Goal: Information Seeking & Learning: Learn about a topic

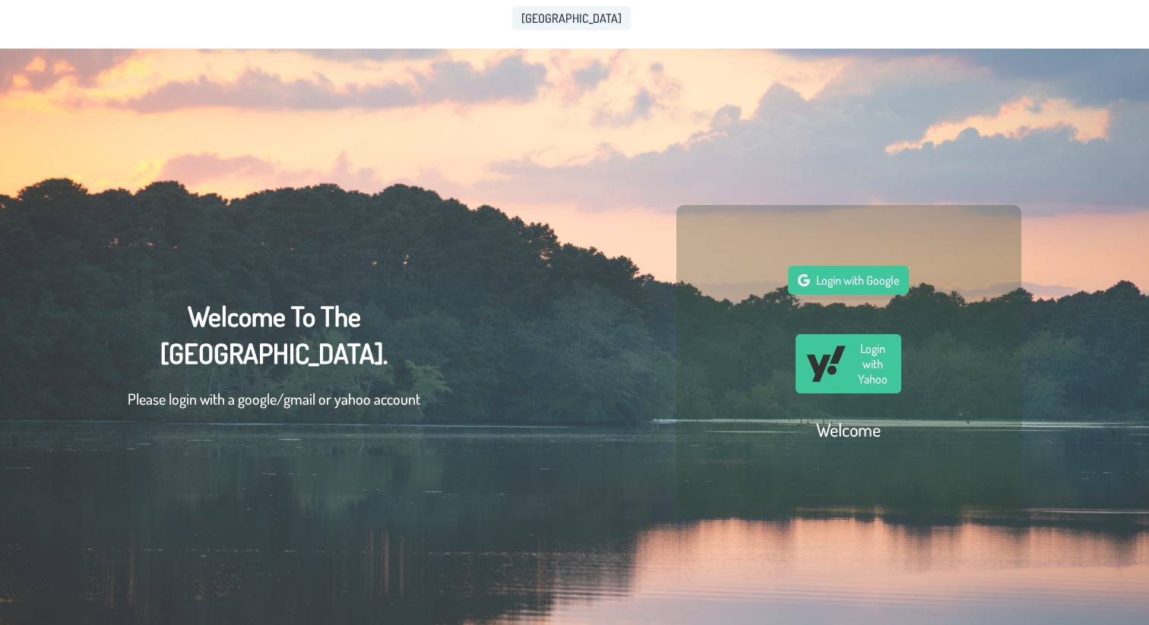
click at [562, 20] on span "[GEOGRAPHIC_DATA]" at bounding box center [571, 18] width 100 height 12
click at [865, 283] on span "Login with Google" at bounding box center [857, 280] width 83 height 15
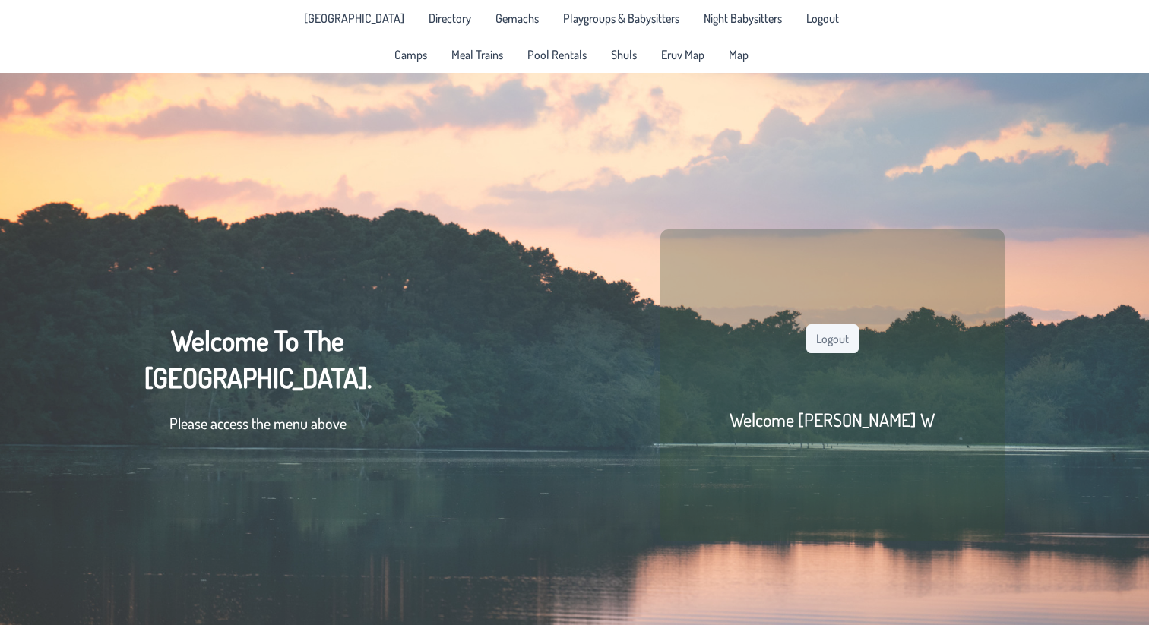
click at [346, 428] on p "Please access the menu above" at bounding box center [257, 423] width 227 height 23
click at [611, 8] on link "Playgroups & Babysitters" at bounding box center [621, 18] width 134 height 24
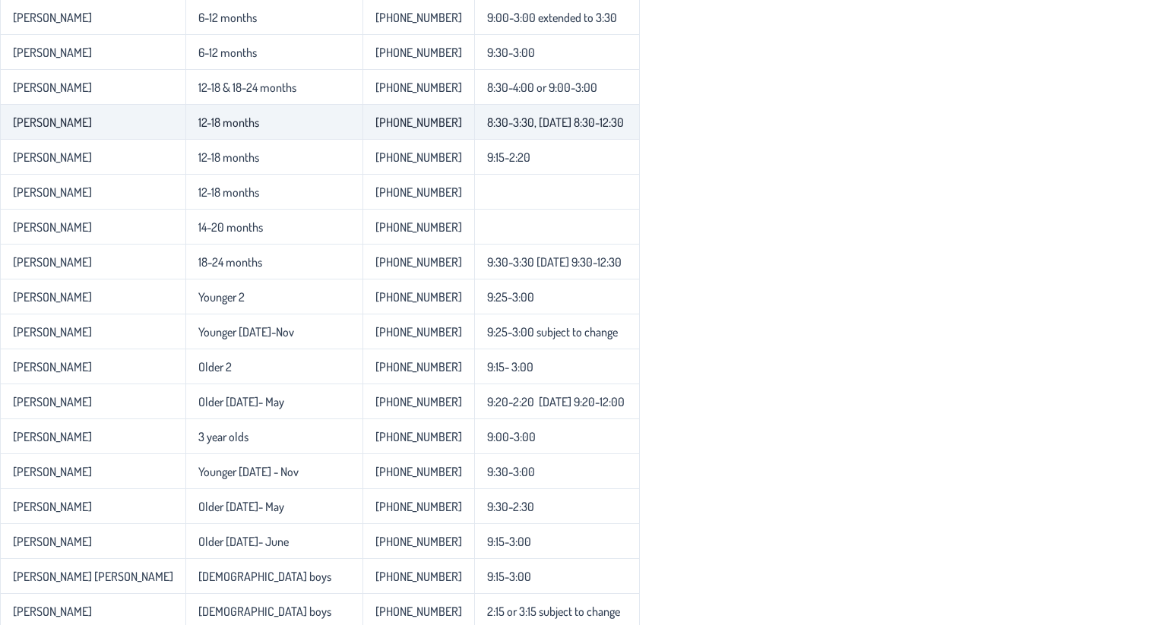
scroll to position [315, 0]
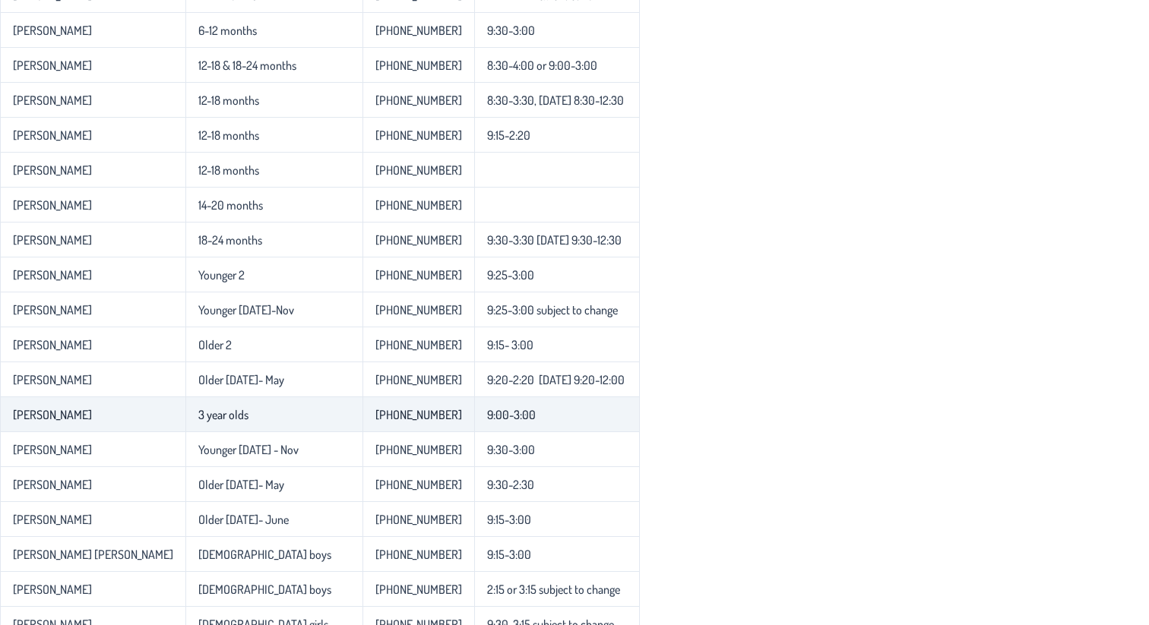
click at [235, 422] on td "3 year olds" at bounding box center [273, 414] width 177 height 35
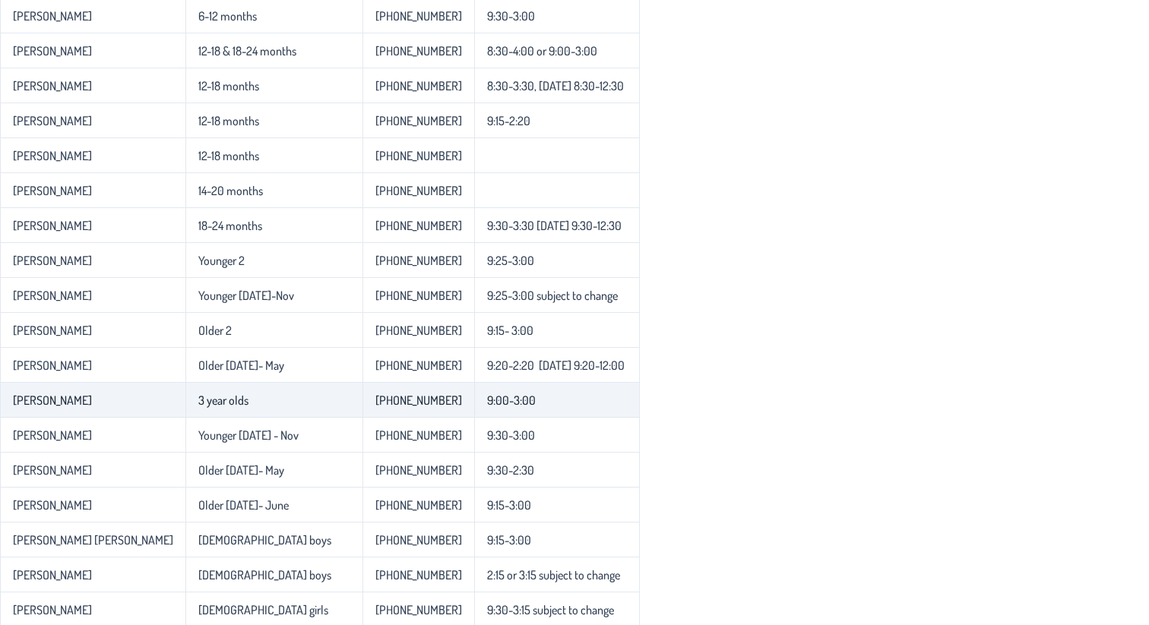
scroll to position [343, 0]
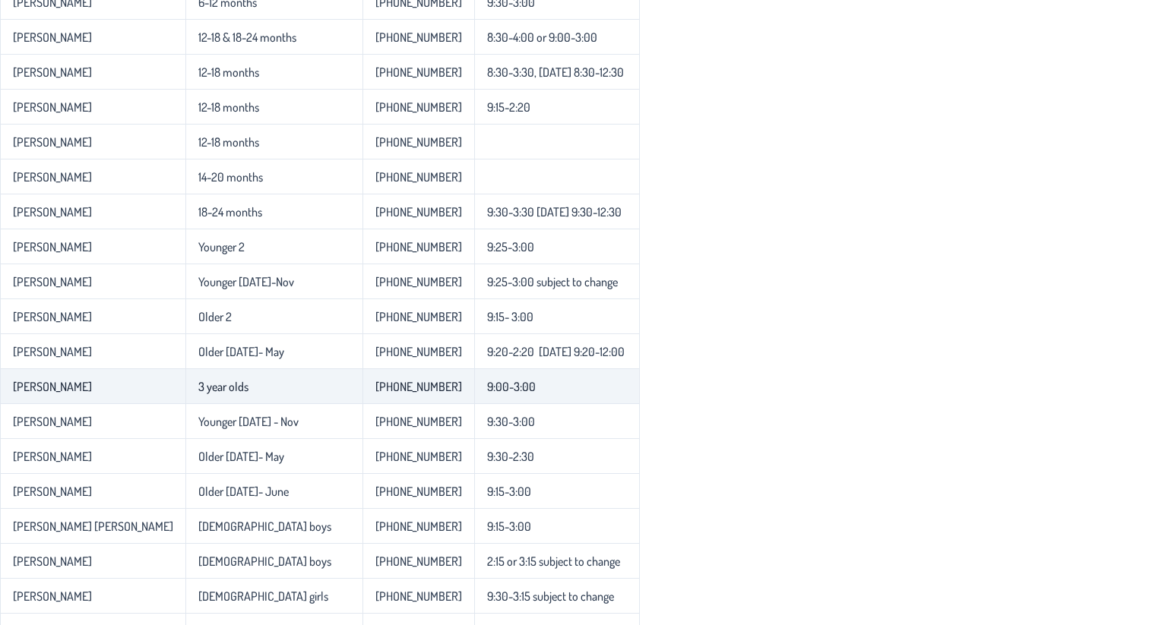
click at [245, 387] on td "3 year olds" at bounding box center [273, 386] width 177 height 35
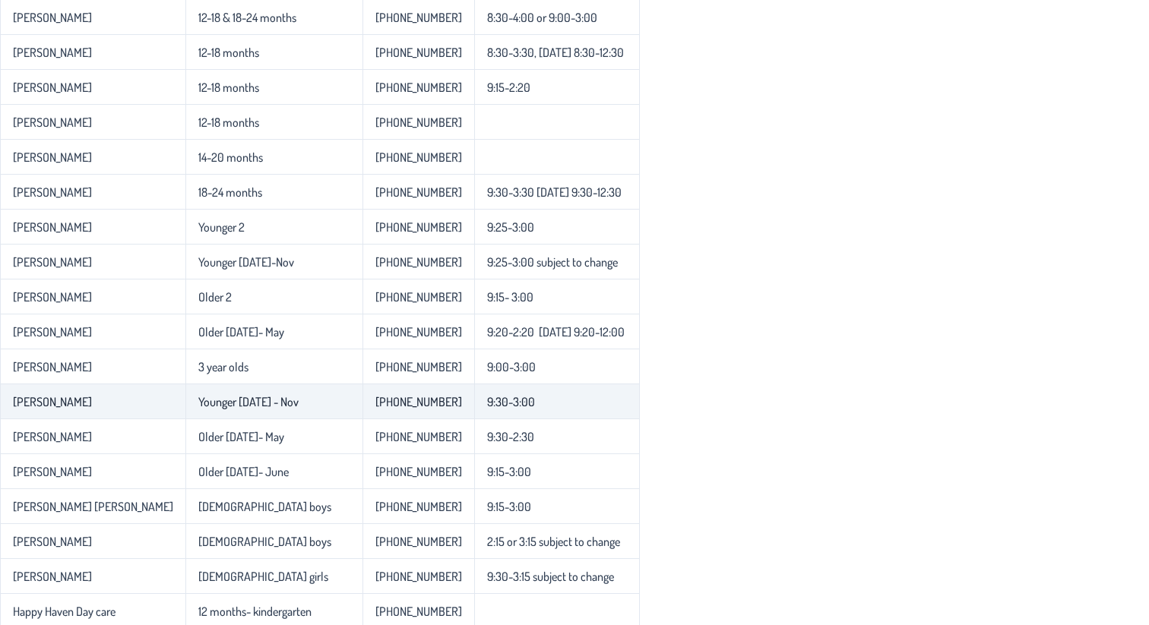
scroll to position [377, 0]
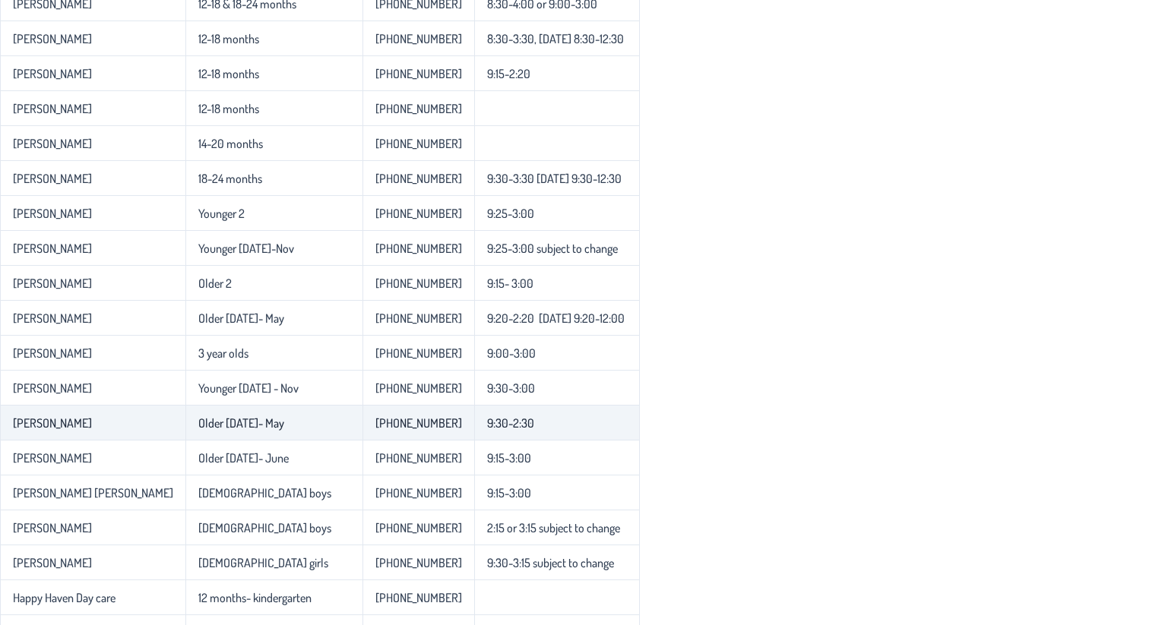
click at [235, 431] on td "Older [DATE]- May" at bounding box center [273, 423] width 177 height 35
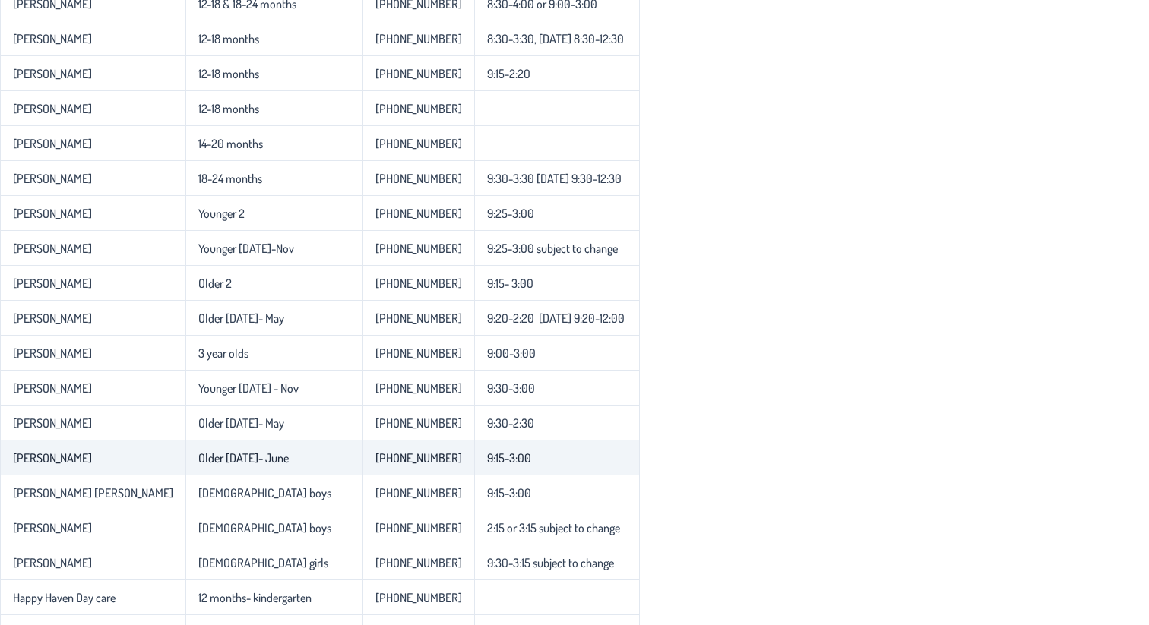
click at [235, 469] on td "Older [DATE]- June" at bounding box center [273, 458] width 177 height 35
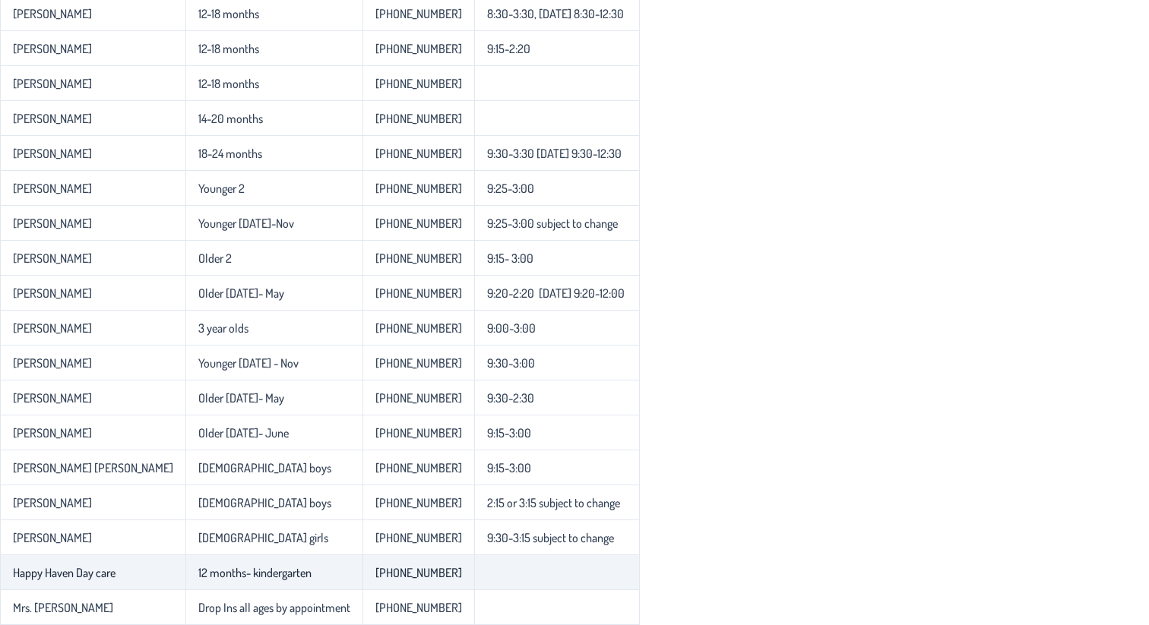
scroll to position [0, 0]
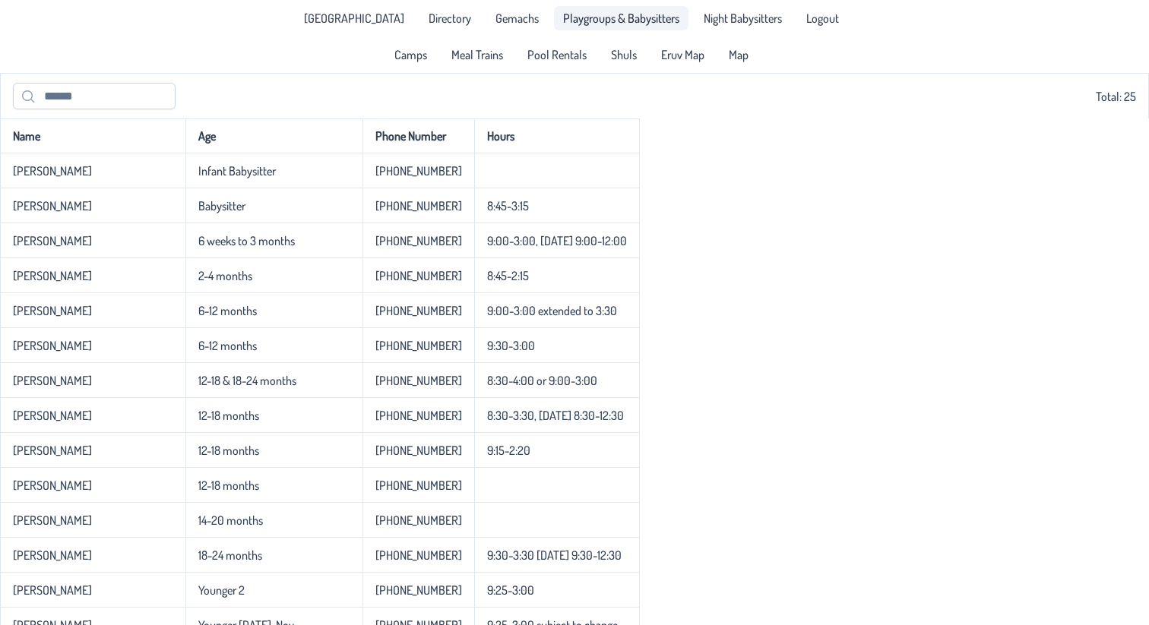
click at [629, 12] on span "Playgroups & Babysitters" at bounding box center [621, 18] width 116 height 12
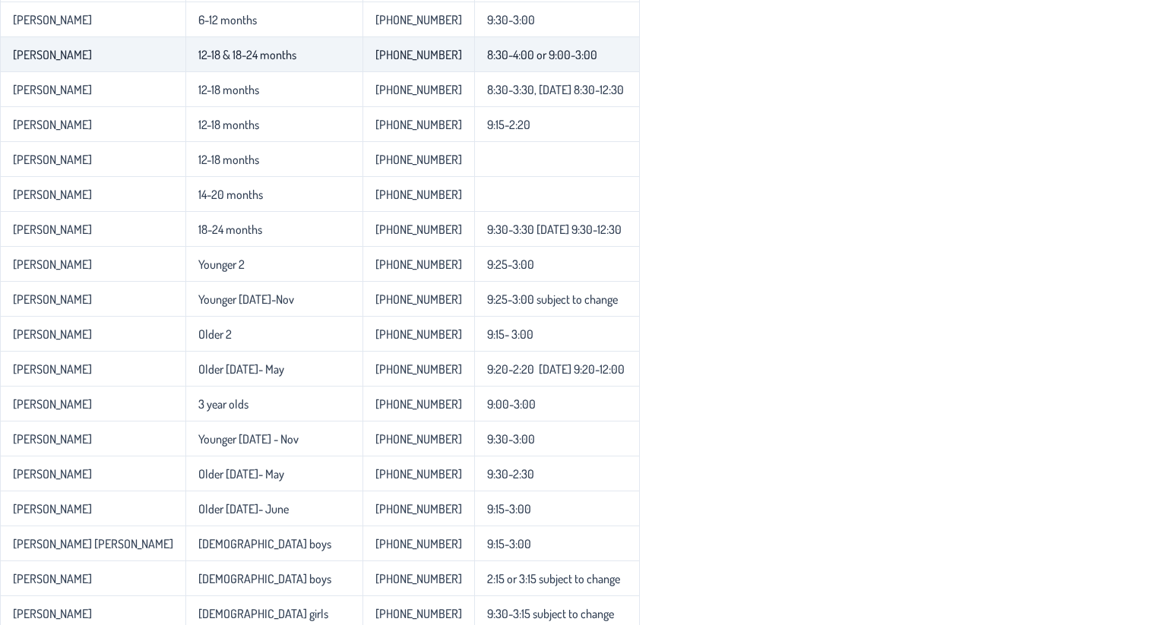
scroll to position [405, 0]
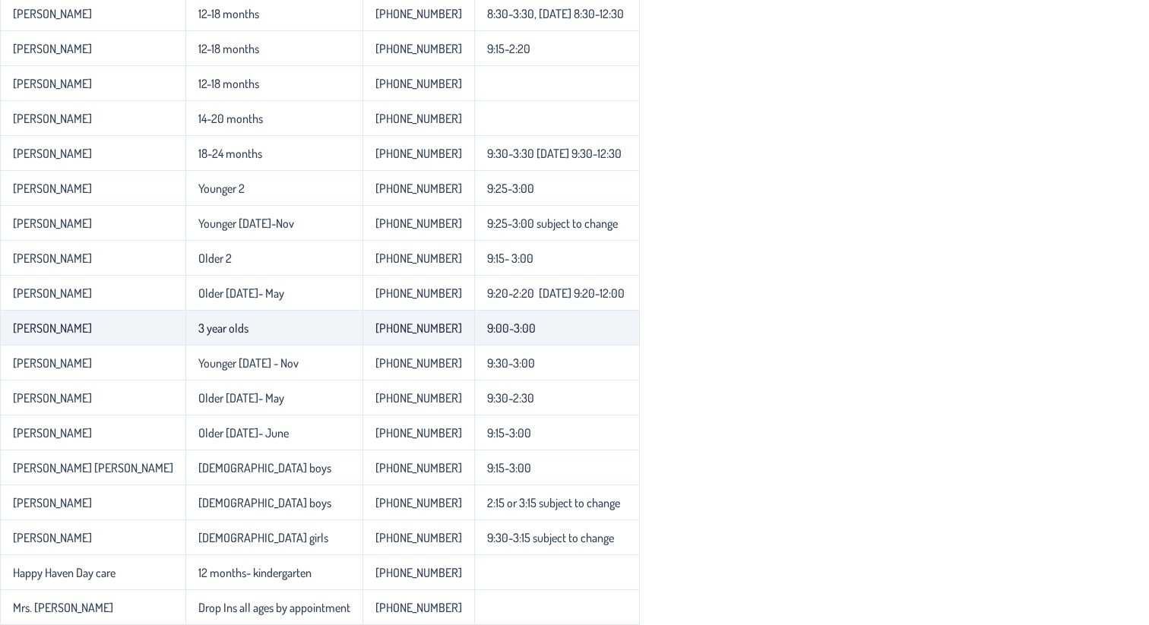
click at [502, 332] on td "9:00-3:00" at bounding box center [557, 328] width 166 height 35
click at [234, 324] on td "3 year olds" at bounding box center [273, 328] width 177 height 35
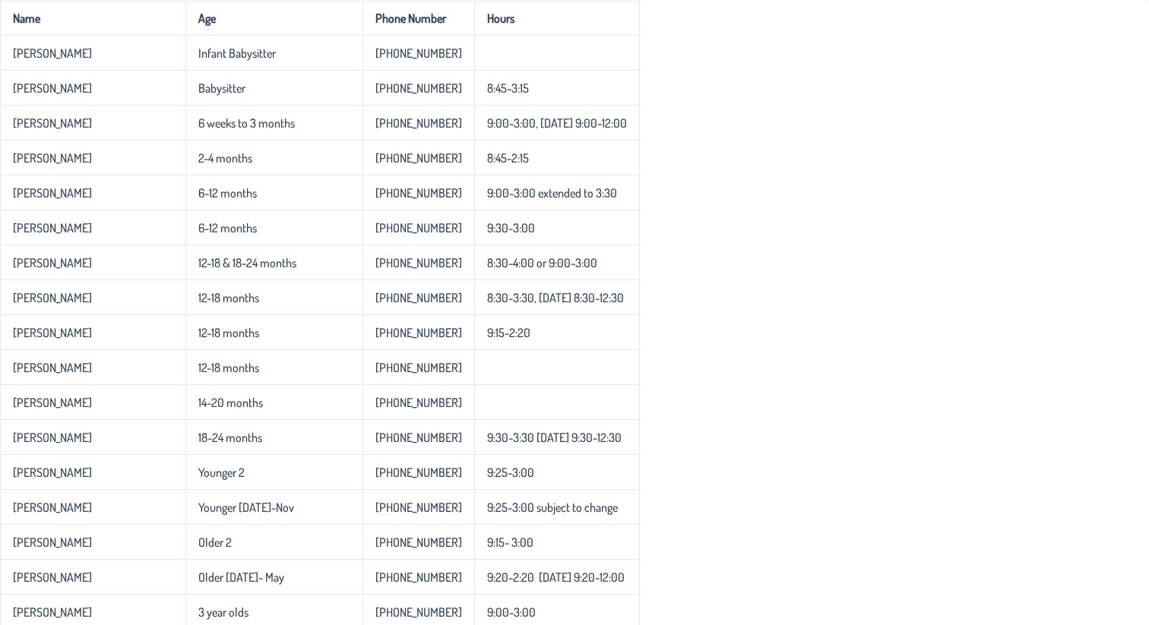
scroll to position [91, 0]
